Goal: Transaction & Acquisition: Obtain resource

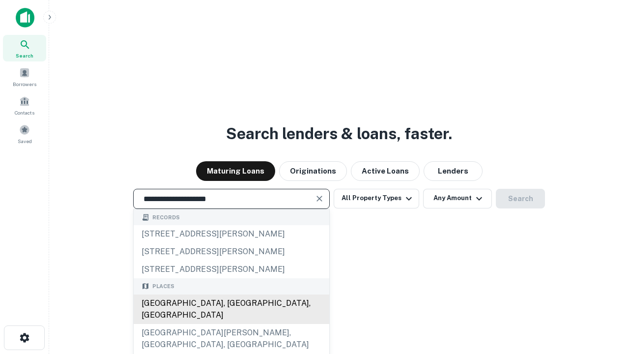
click at [231, 324] on div "Santa Monica, CA, USA" at bounding box center [232, 308] width 196 height 29
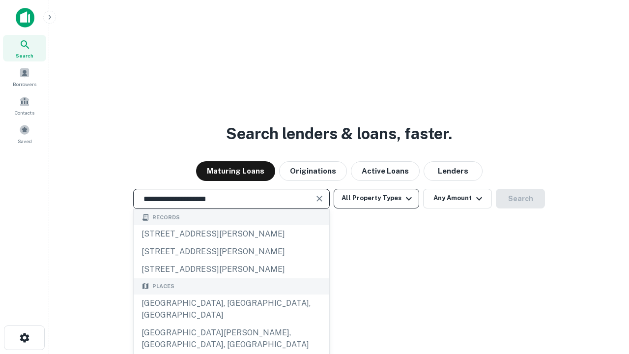
type input "**********"
click at [377, 198] on button "All Property Types" at bounding box center [377, 199] width 86 height 20
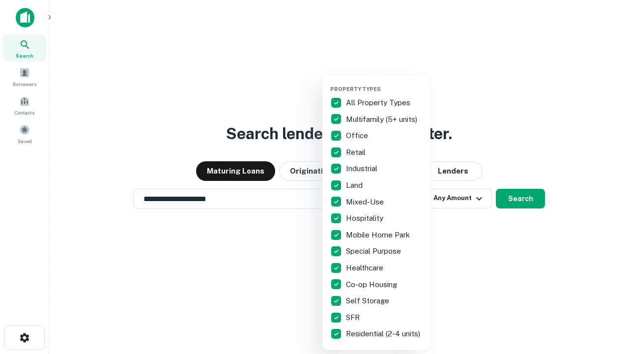
click at [384, 83] on button "button" at bounding box center [384, 83] width 108 height 0
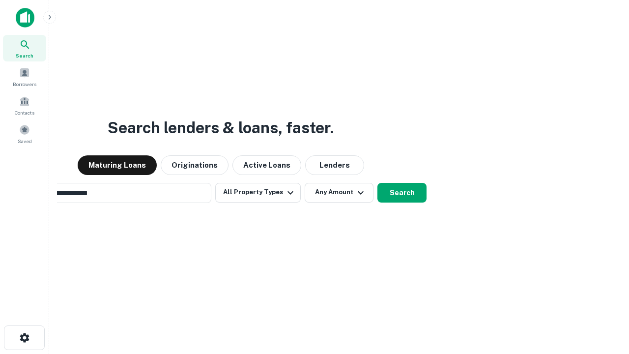
scroll to position [15, 0]
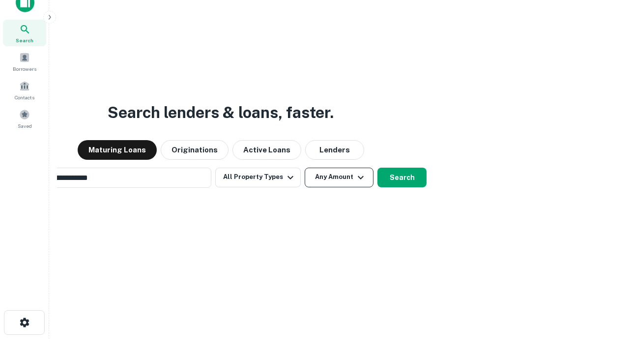
click at [305, 168] on button "Any Amount" at bounding box center [339, 178] width 69 height 20
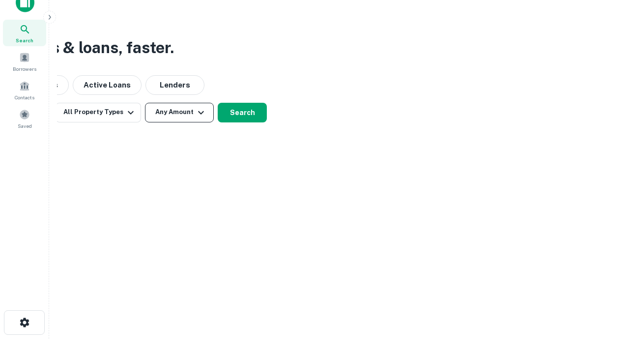
scroll to position [16, 0]
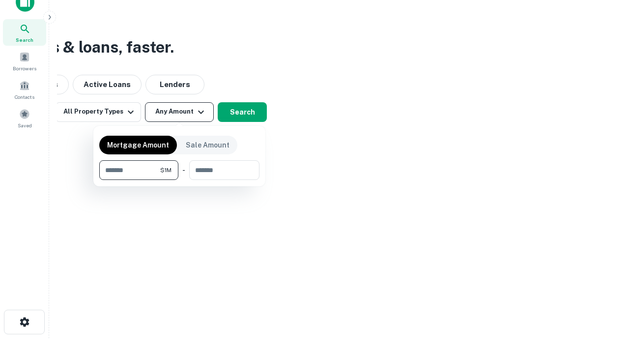
type input "*******"
click at [179, 180] on button "button" at bounding box center [179, 180] width 160 height 0
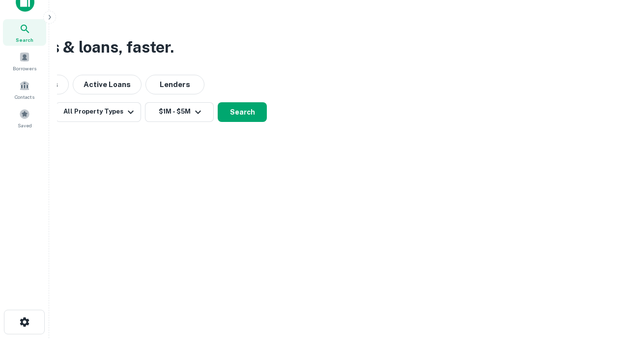
scroll to position [6, 181]
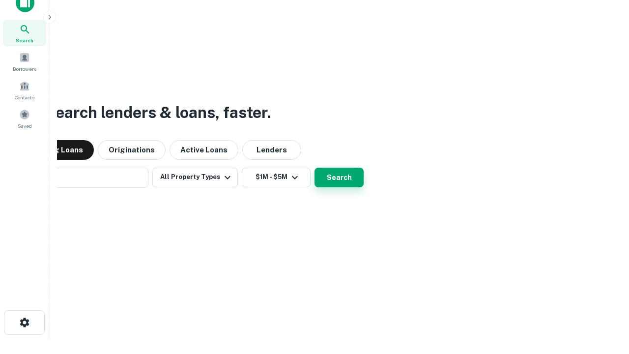
click at [315, 168] on button "Search" at bounding box center [339, 178] width 49 height 20
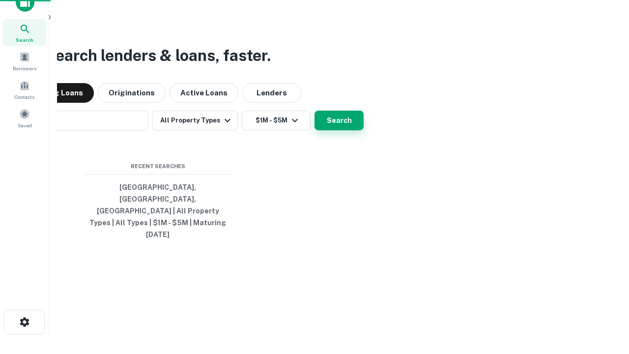
scroll to position [26, 278]
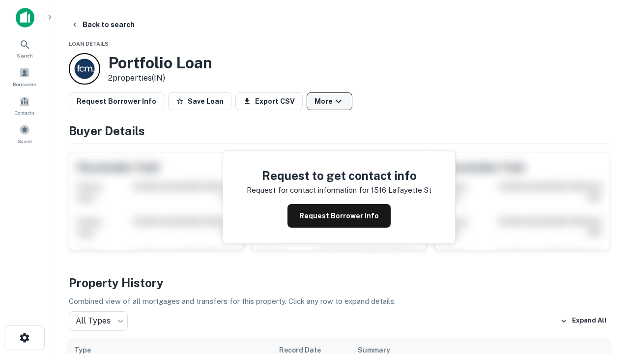
click at [329, 101] on button "More" at bounding box center [330, 101] width 46 height 18
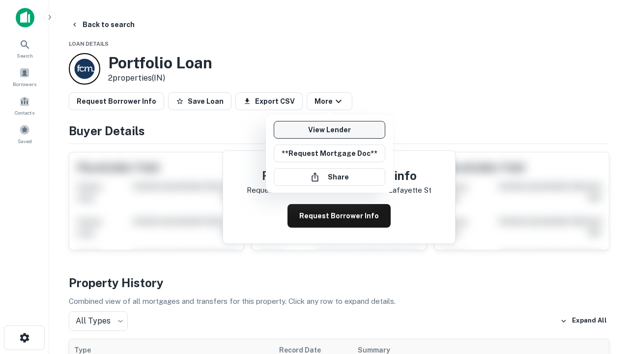
click at [329, 130] on link "View Lender" at bounding box center [330, 130] width 112 height 18
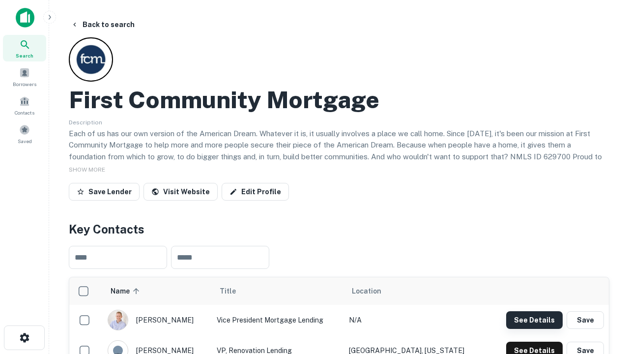
click at [534, 320] on button "See Details" at bounding box center [534, 320] width 57 height 18
click at [24, 338] on icon "button" at bounding box center [25, 338] width 12 height 12
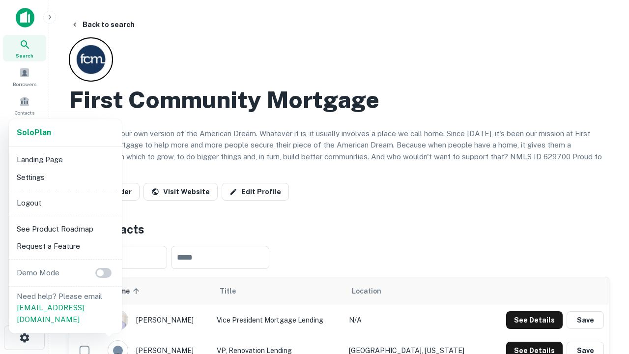
click at [65, 203] on li "Logout" at bounding box center [65, 203] width 105 height 18
